Goal: Task Accomplishment & Management: Manage account settings

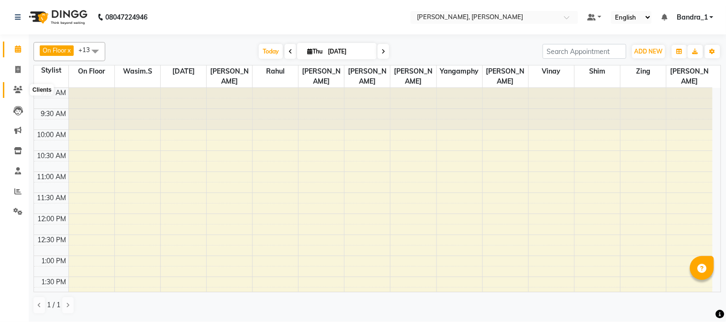
click at [16, 89] on icon at bounding box center [17, 89] width 9 height 7
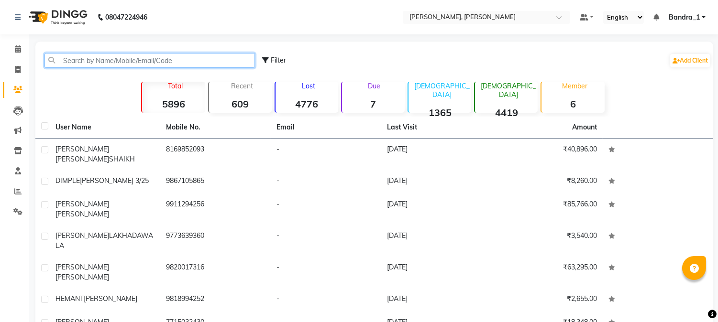
click at [132, 64] on input "text" at bounding box center [149, 60] width 210 height 15
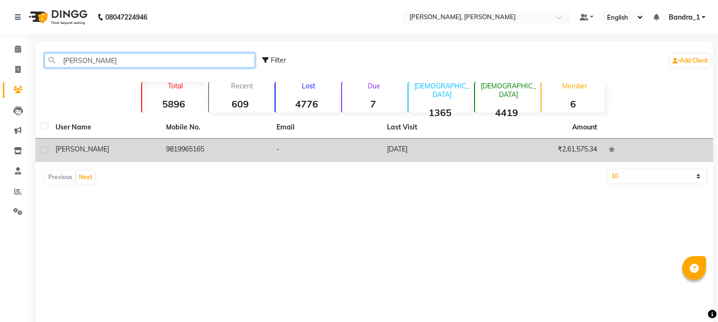
type input "[PERSON_NAME]"
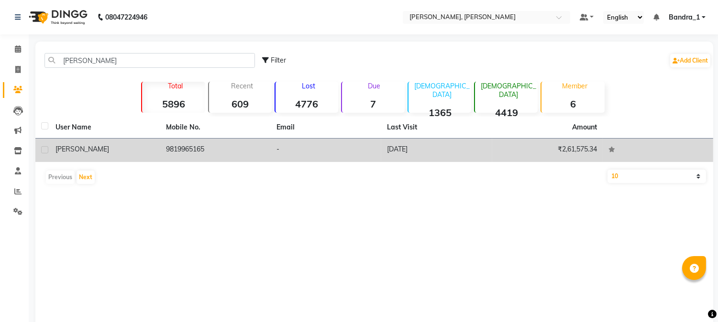
click at [146, 145] on div "[PERSON_NAME]" at bounding box center [104, 149] width 99 height 10
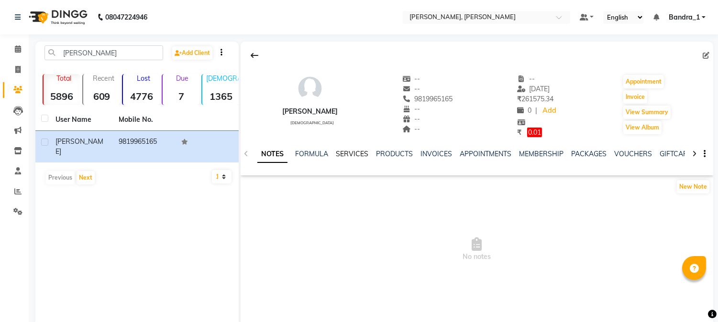
click at [351, 151] on link "SERVICES" at bounding box center [352, 154] width 33 height 9
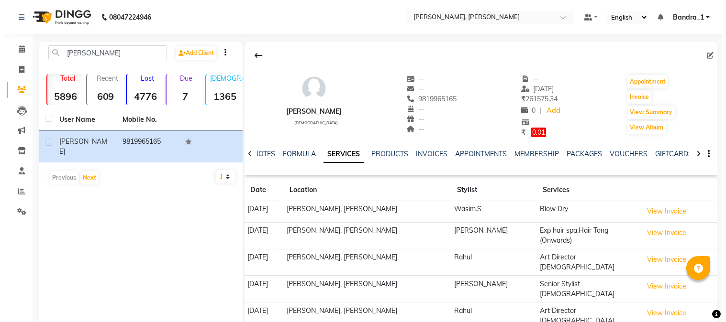
scroll to position [33, 0]
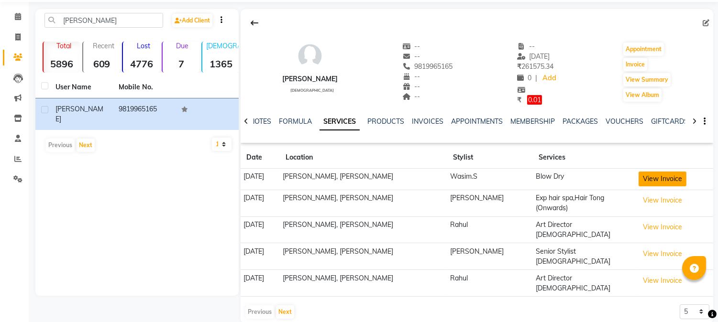
click at [668, 183] on button "View Invoice" at bounding box center [662, 179] width 48 height 15
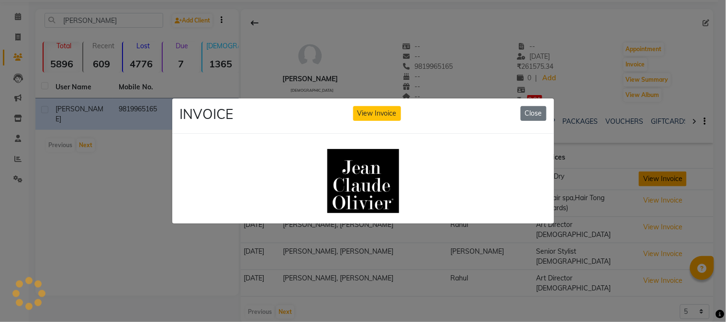
scroll to position [0, 0]
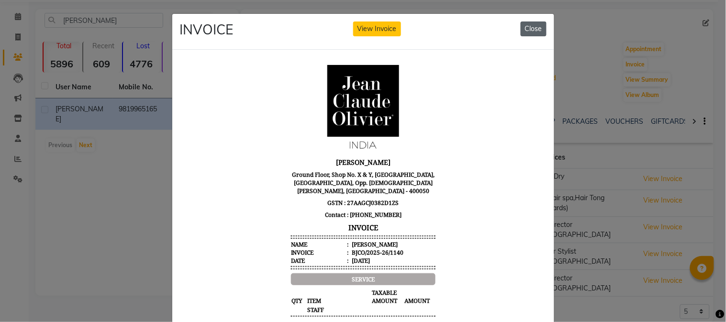
click at [532, 29] on button "Close" at bounding box center [533, 29] width 26 height 15
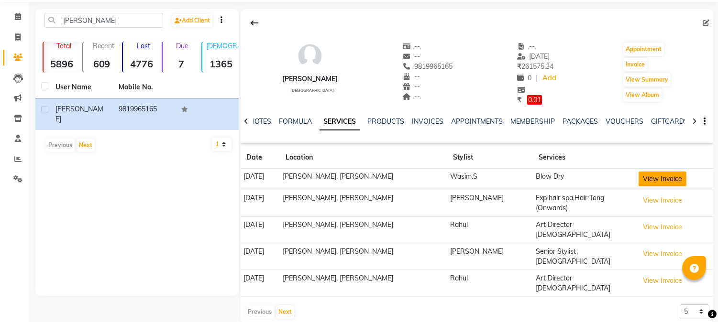
click at [649, 178] on button "View Invoice" at bounding box center [662, 179] width 48 height 15
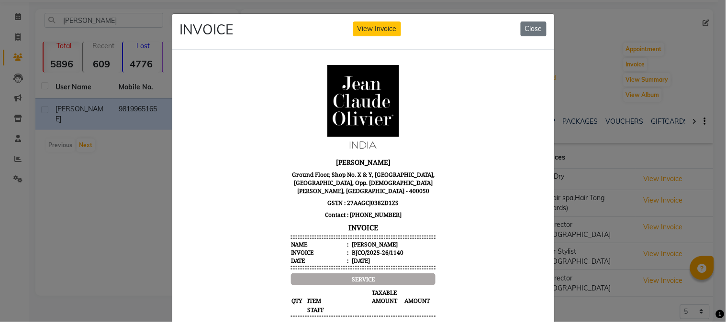
drag, startPoint x: 515, startPoint y: 26, endPoint x: 561, endPoint y: 44, distance: 49.2
click at [515, 26] on div "INVOICE View Invoice Close" at bounding box center [363, 32] width 382 height 36
drag, startPoint x: 534, startPoint y: 29, endPoint x: 609, endPoint y: 104, distance: 106.2
click at [533, 30] on button "Close" at bounding box center [533, 29] width 26 height 15
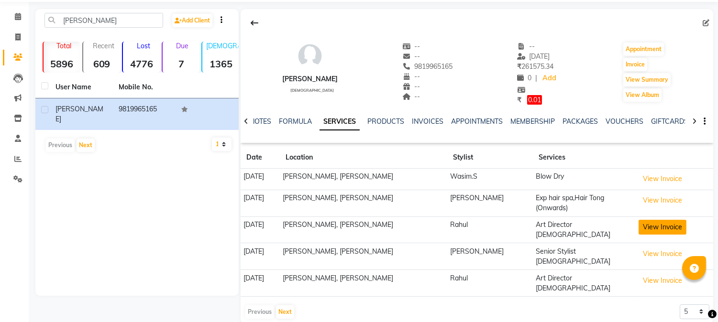
click at [664, 230] on button "View Invoice" at bounding box center [662, 227] width 48 height 15
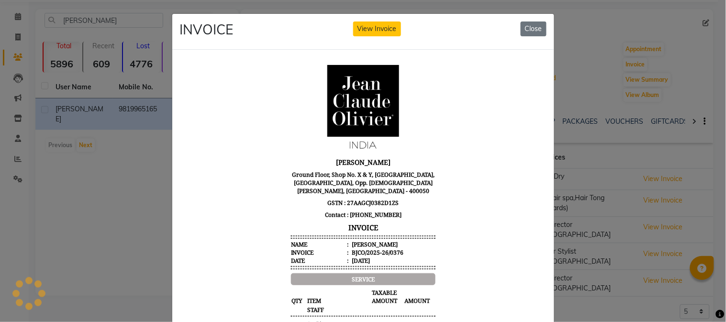
scroll to position [7, 0]
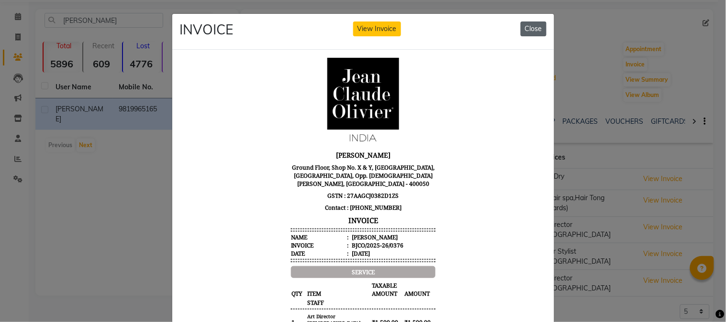
click at [538, 30] on button "Close" at bounding box center [533, 29] width 26 height 15
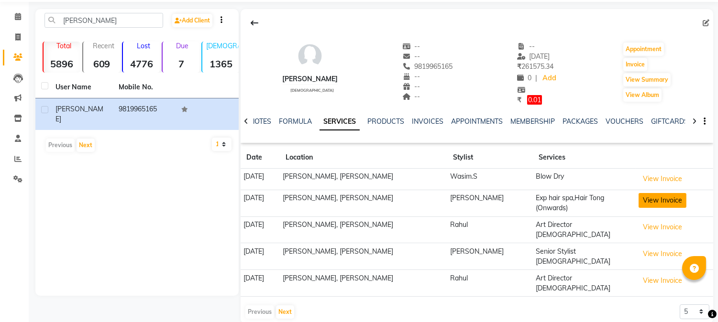
click at [649, 202] on button "View Invoice" at bounding box center [662, 200] width 48 height 15
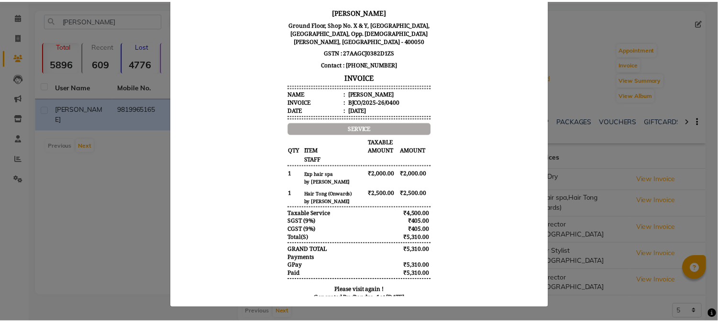
scroll to position [0, 0]
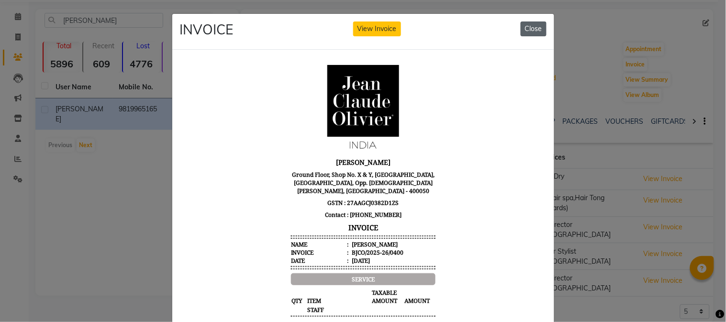
click at [520, 25] on button "Close" at bounding box center [533, 29] width 26 height 15
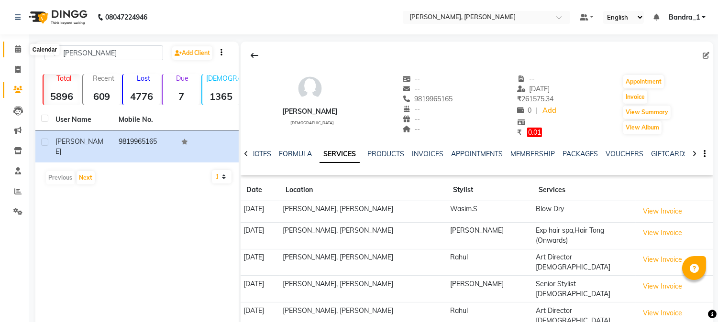
click at [18, 48] on icon at bounding box center [18, 48] width 6 height 7
